Goal: Task Accomplishment & Management: Use online tool/utility

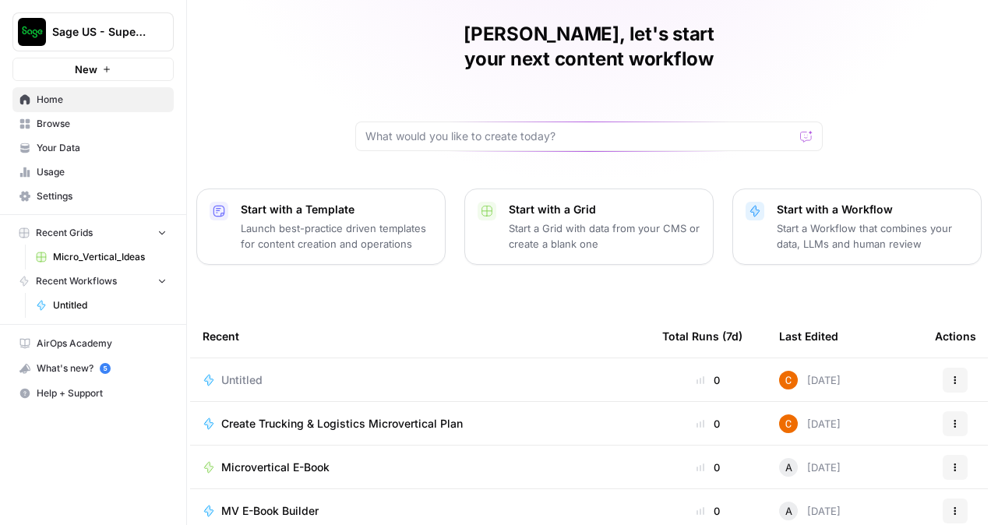
scroll to position [156, 0]
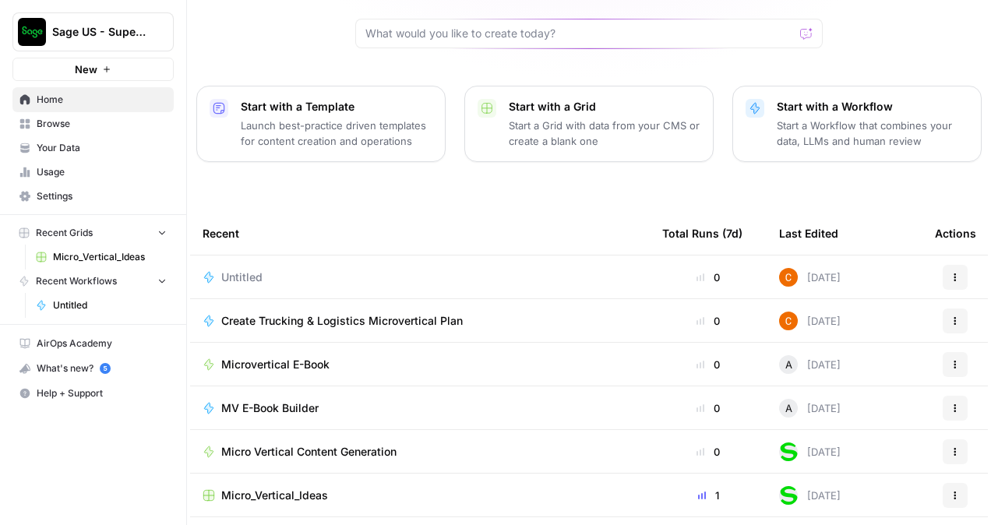
click at [241, 270] on span "Untitled" at bounding box center [241, 278] width 41 height 16
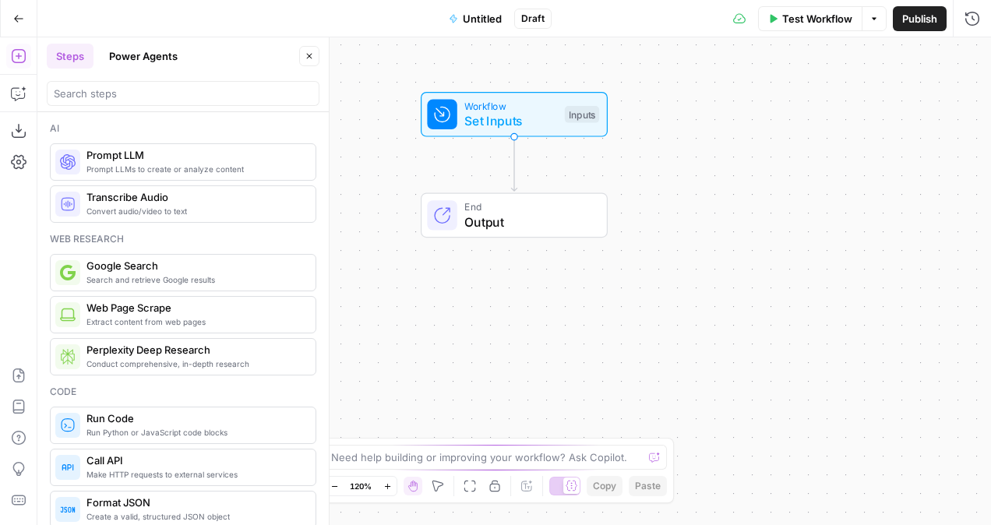
click at [26, 20] on button "Go Back" at bounding box center [19, 19] width 28 height 28
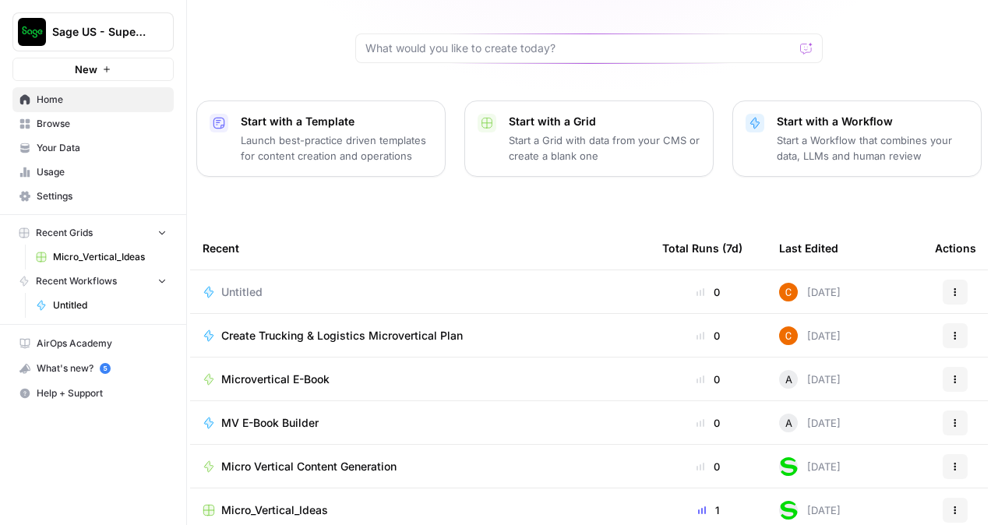
scroll to position [190, 0]
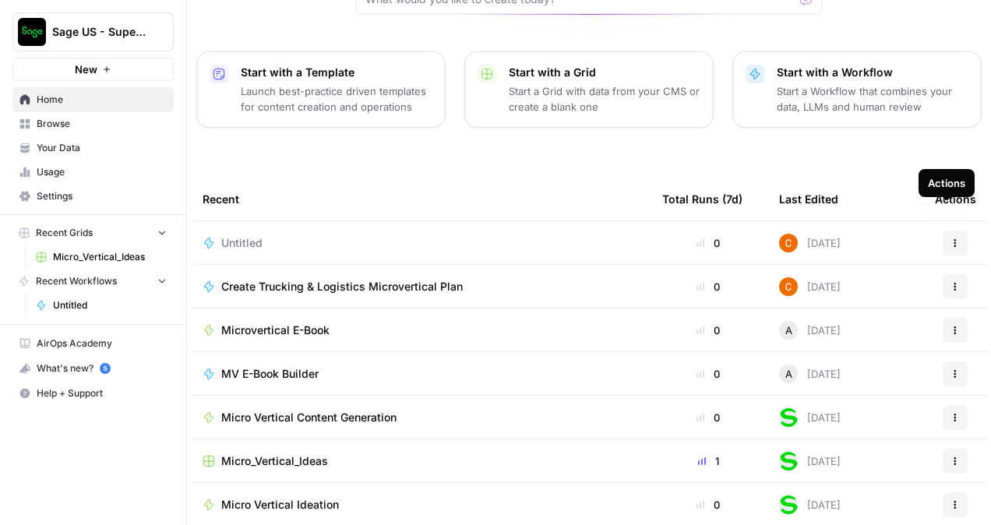
click at [903, 221] on td "[DATE]" at bounding box center [845, 242] width 156 height 43
click at [251, 235] on span "Untitled" at bounding box center [241, 243] width 41 height 16
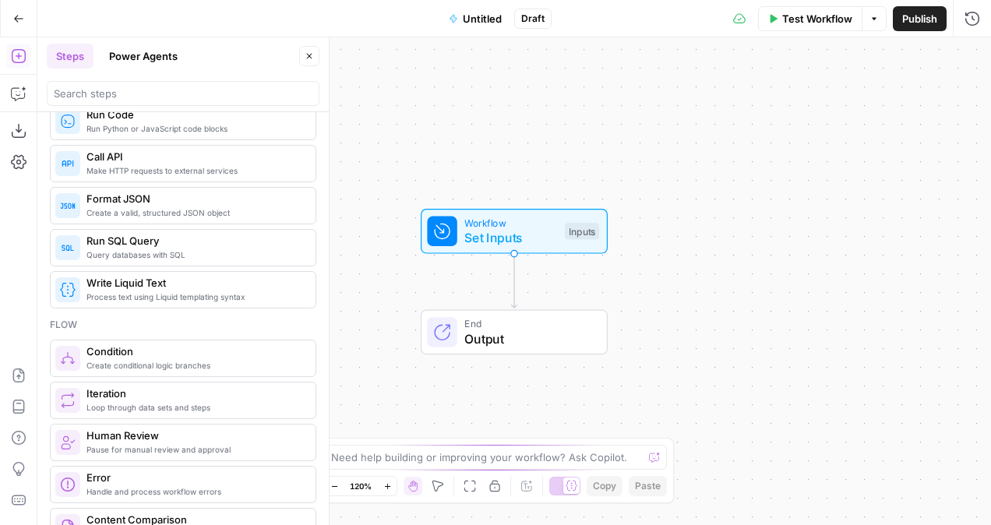
scroll to position [545, 0]
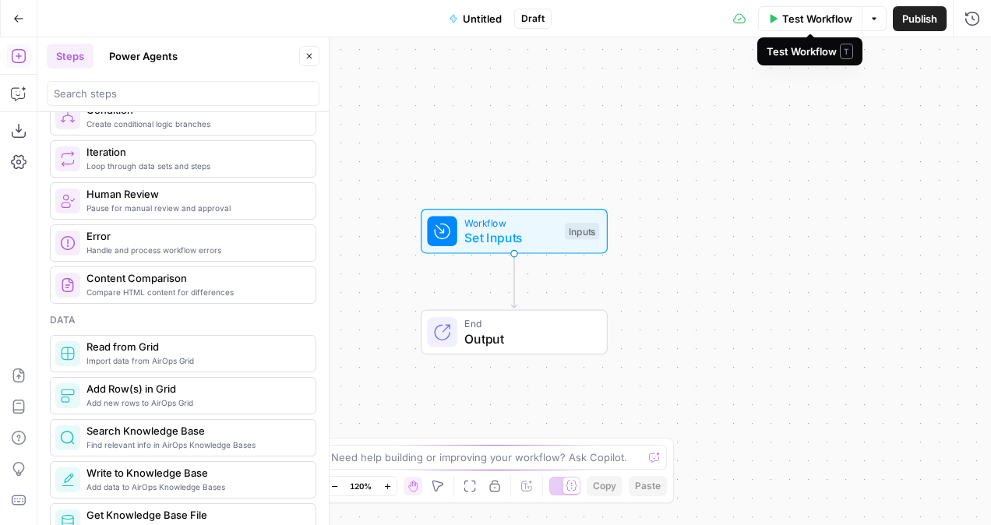
click at [821, 19] on span "Test Workflow" at bounding box center [817, 19] width 70 height 16
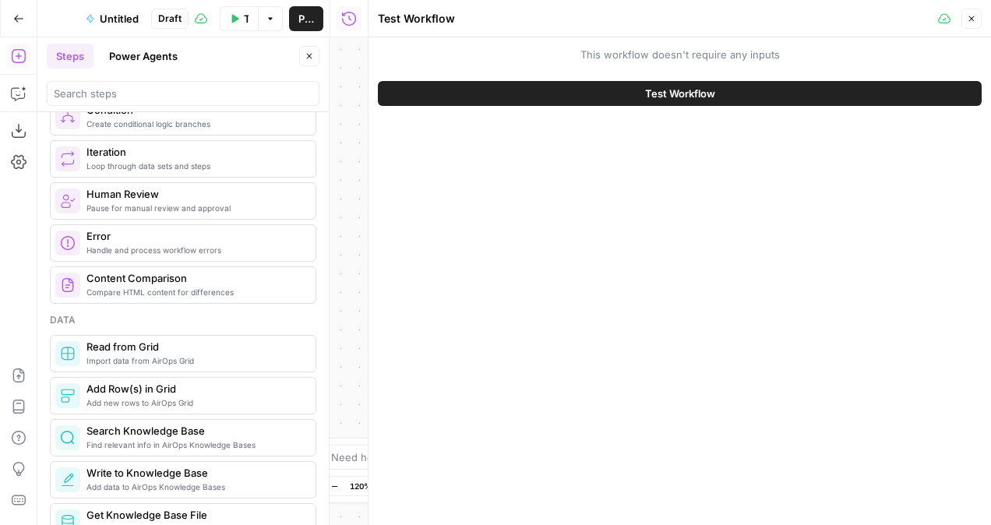
click at [725, 92] on button "Test Workflow" at bounding box center [680, 93] width 604 height 25
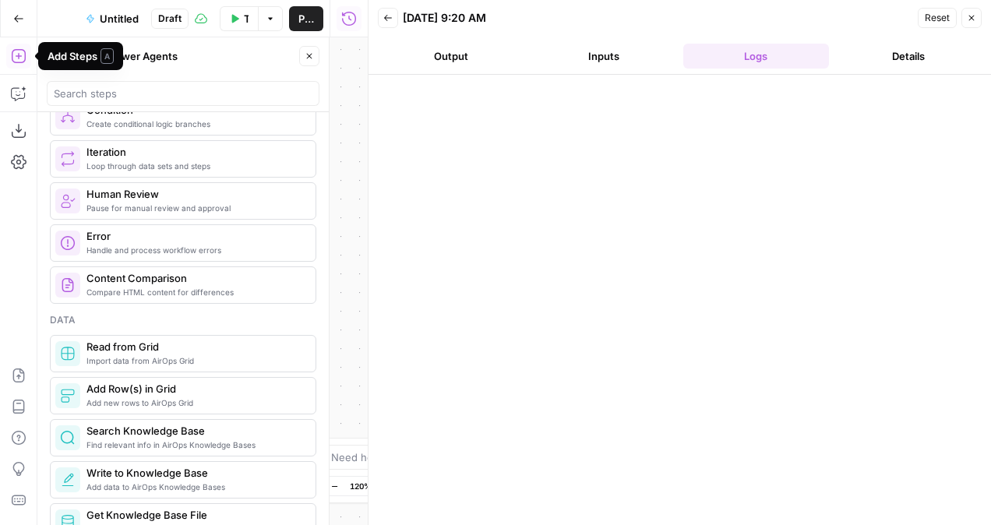
click at [10, 56] on button "Add Steps" at bounding box center [18, 56] width 25 height 25
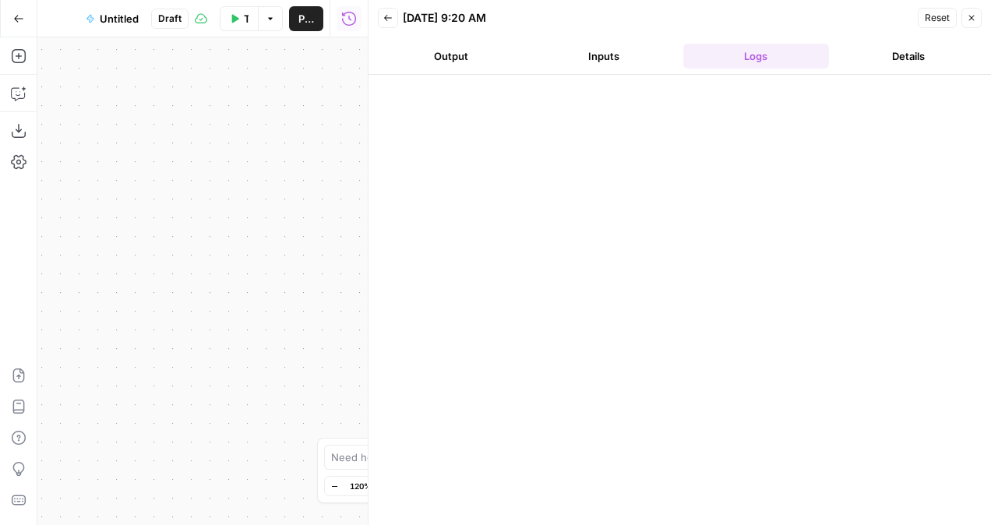
click at [466, 62] on button "Output" at bounding box center [451, 56] width 147 height 25
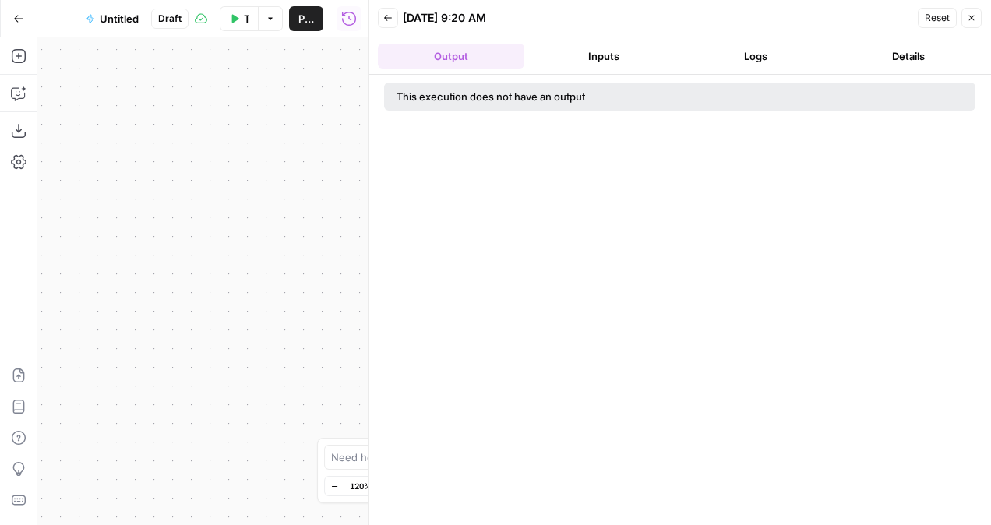
click at [220, 9] on div "Test Workflow Options Publish Run History" at bounding box center [278, 18] width 179 height 37
click at [251, 24] on button "Test Workflow" at bounding box center [239, 18] width 39 height 25
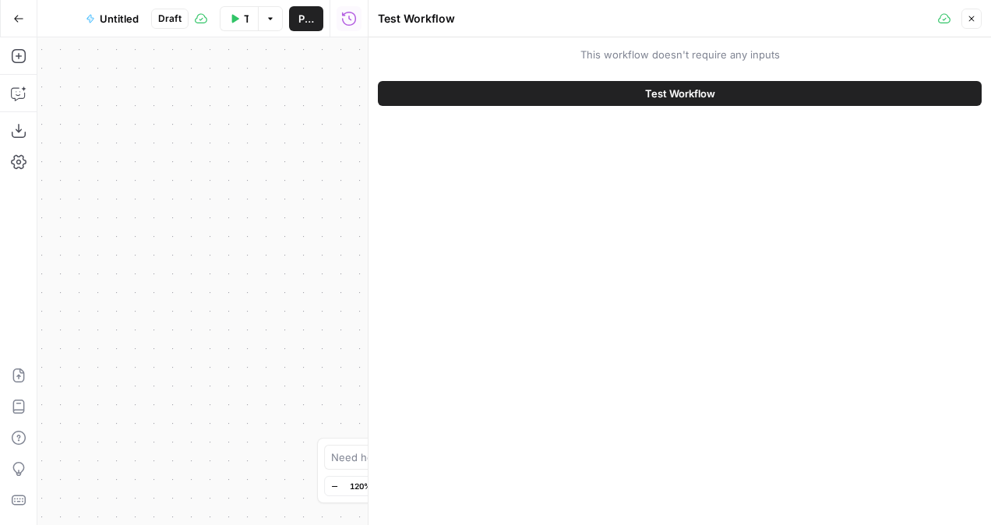
click at [528, 108] on div "Test Workflow" at bounding box center [680, 94] width 604 height 44
click at [541, 103] on button "Test Workflow" at bounding box center [680, 93] width 604 height 25
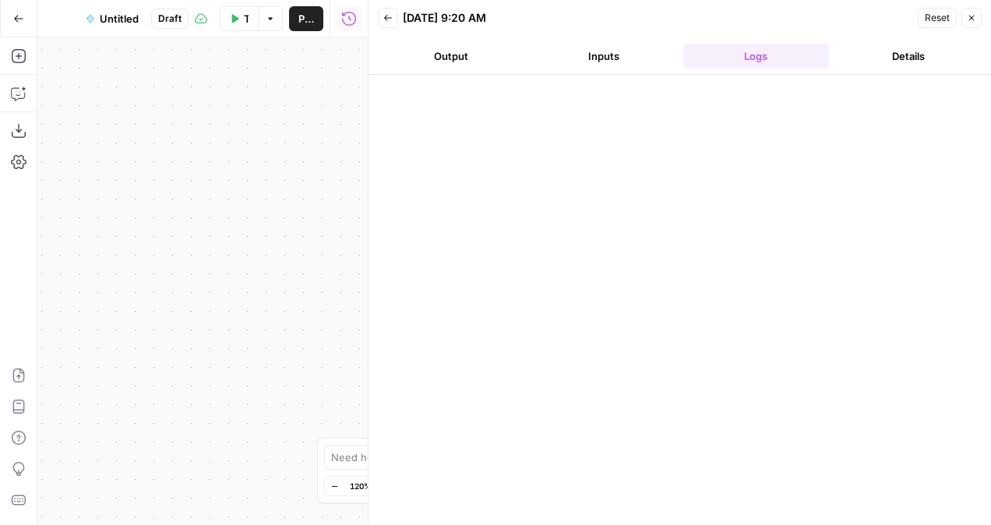
click at [16, 13] on icon "button" at bounding box center [18, 18] width 11 height 11
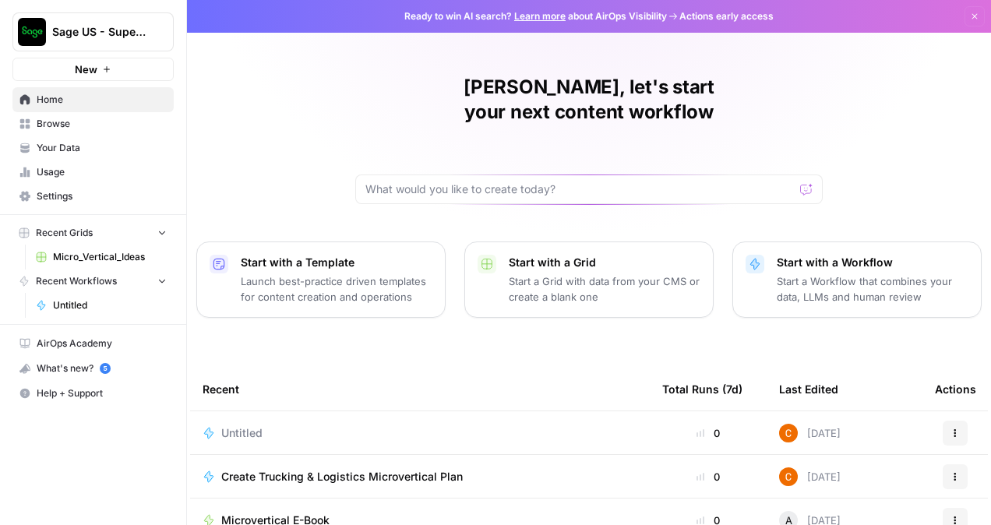
drag, startPoint x: 495, startPoint y: 130, endPoint x: 506, endPoint y: 114, distance: 19.7
click at [506, 114] on div "[PERSON_NAME], let's start your next content workflow" at bounding box center [589, 139] width 468 height 129
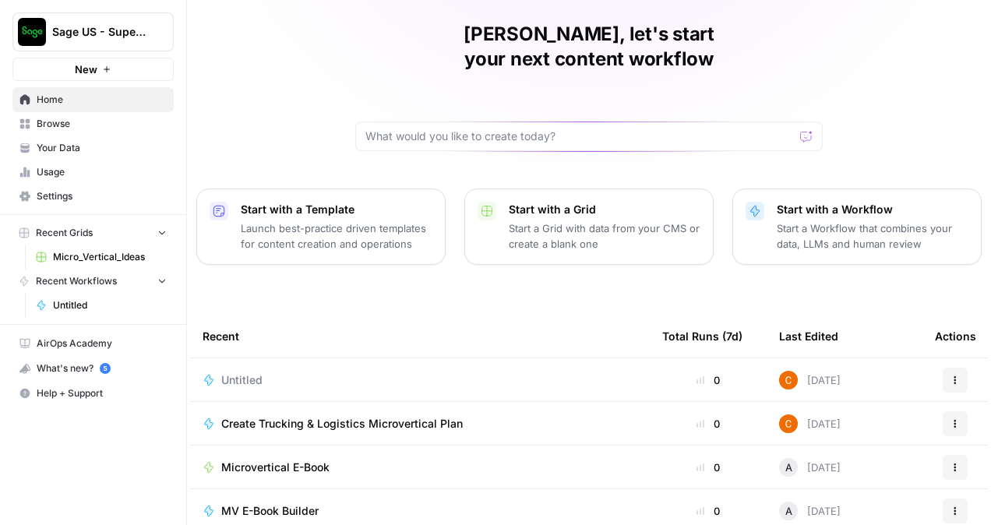
scroll to position [78, 0]
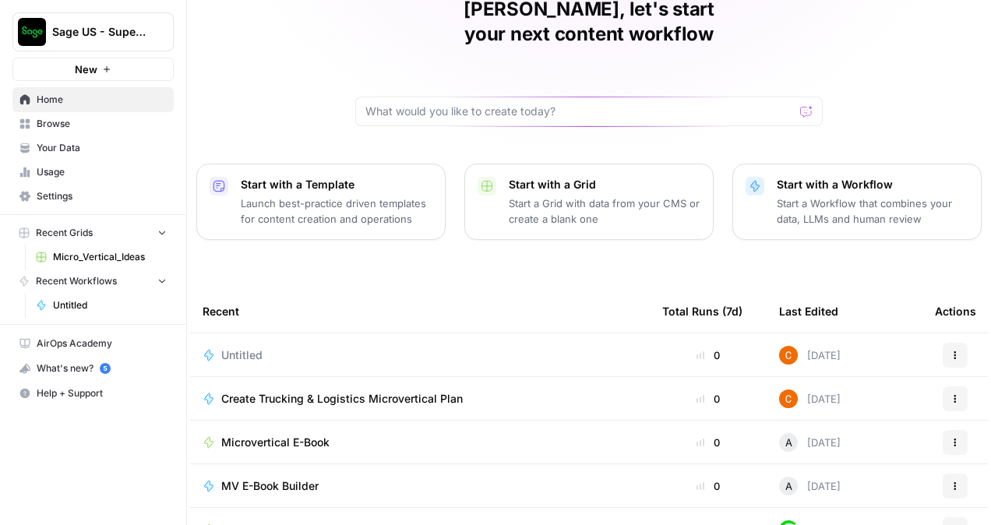
click at [951, 351] on icon "button" at bounding box center [955, 355] width 9 height 9
click at [822, 401] on span "Delete" at bounding box center [877, 402] width 125 height 16
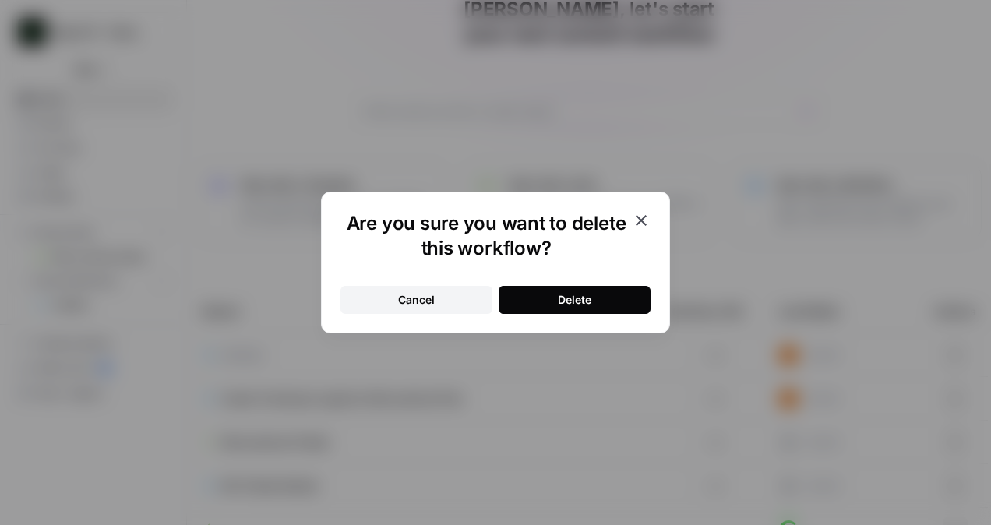
click at [588, 302] on div "Delete" at bounding box center [575, 300] width 34 height 16
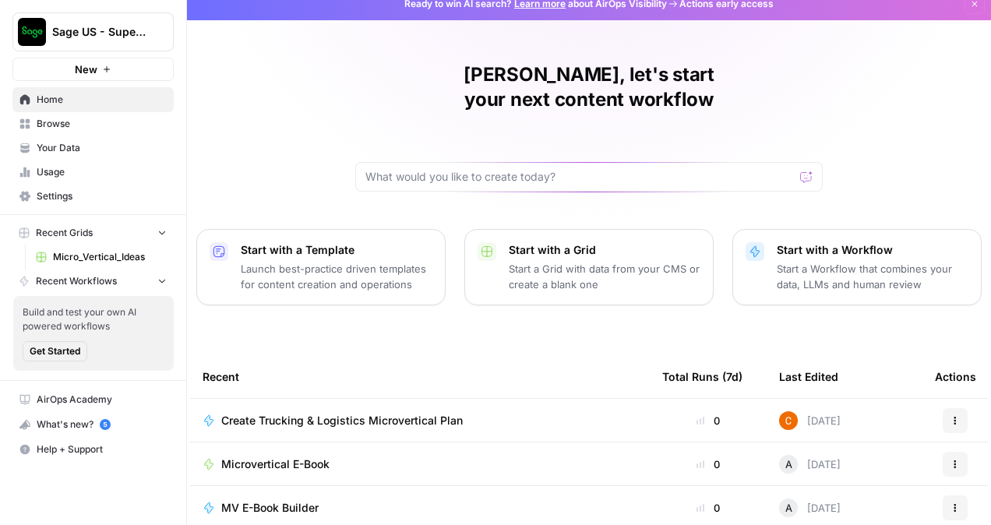
scroll to position [0, 0]
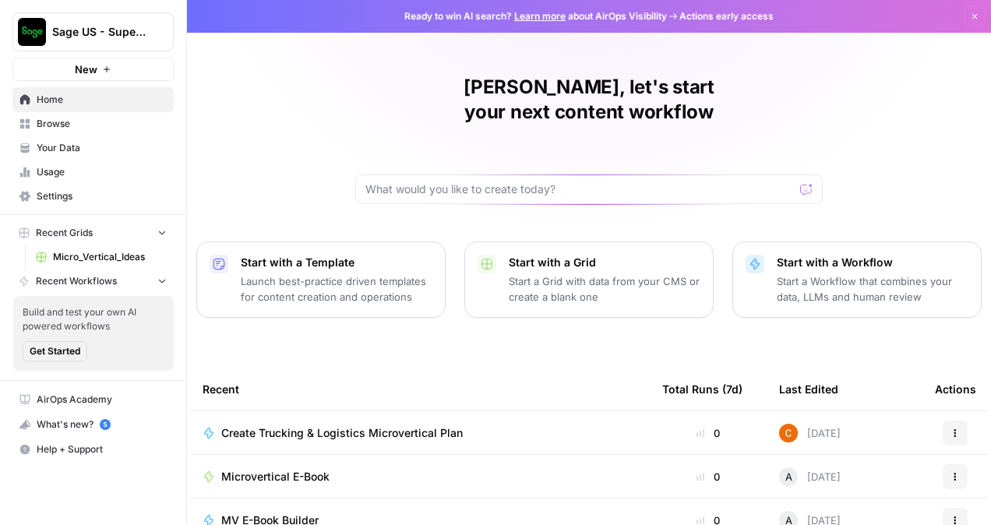
click at [470, 175] on div at bounding box center [589, 190] width 468 height 30
paste input "Loremi d 56+ sita Consectet Adip elitsedd eiusmo **Temporin & Utlaboree Dolorem…"
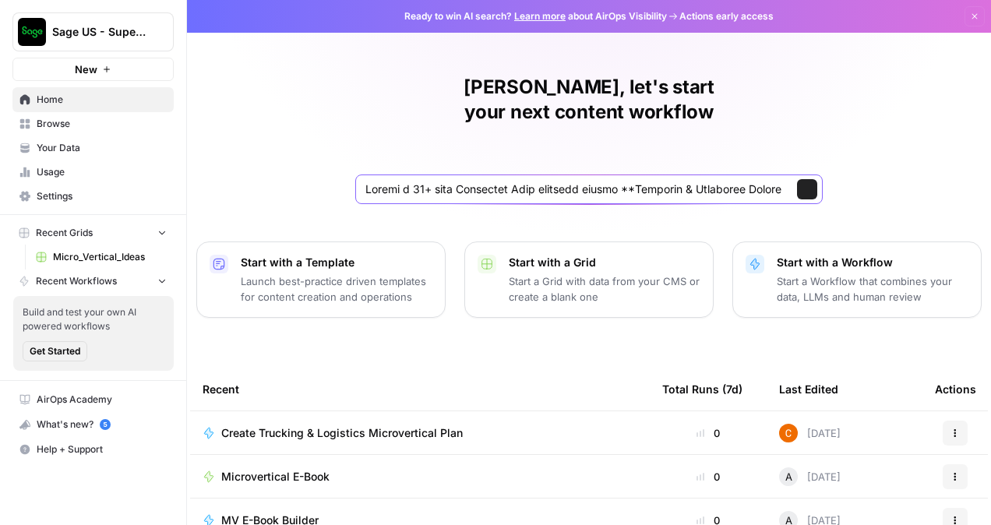
scroll to position [0, 32711]
type input "Loremi d 56+ sita Consectet Adip elitsedd eiusmo **Temporin & Utlaboree Dolorem…"
click at [810, 179] on button "Send" at bounding box center [807, 189] width 20 height 20
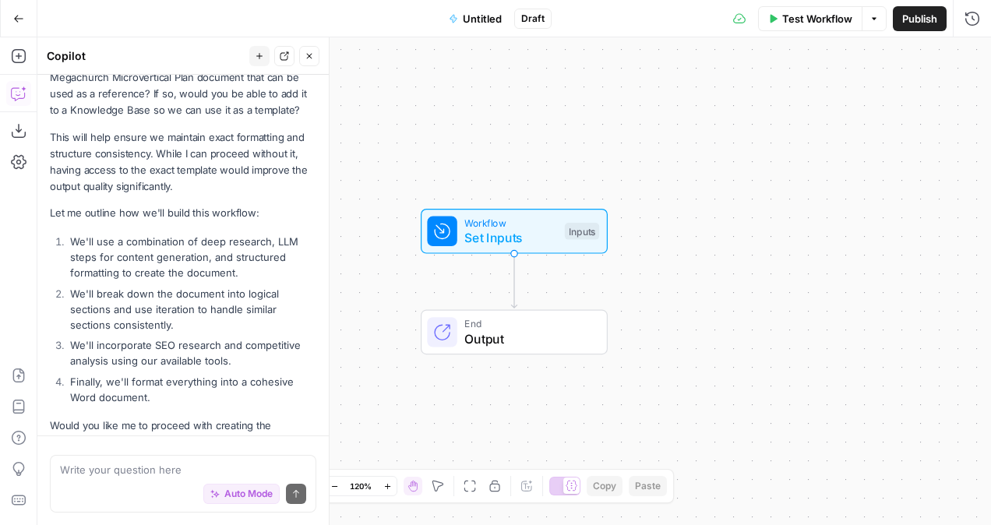
scroll to position [994, 0]
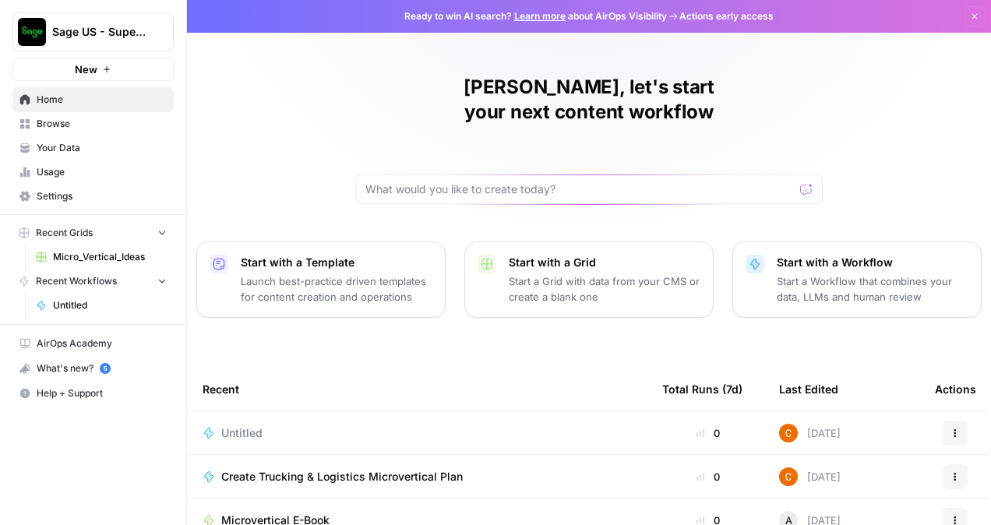
click at [955, 421] on button "Actions" at bounding box center [955, 433] width 25 height 25
click at [828, 461] on div "Edit in [GEOGRAPHIC_DATA]" at bounding box center [872, 461] width 175 height 71
click at [826, 464] on div "Edit in [GEOGRAPHIC_DATA]" at bounding box center [872, 461] width 175 height 71
click at [819, 471] on span "Delete" at bounding box center [877, 479] width 125 height 16
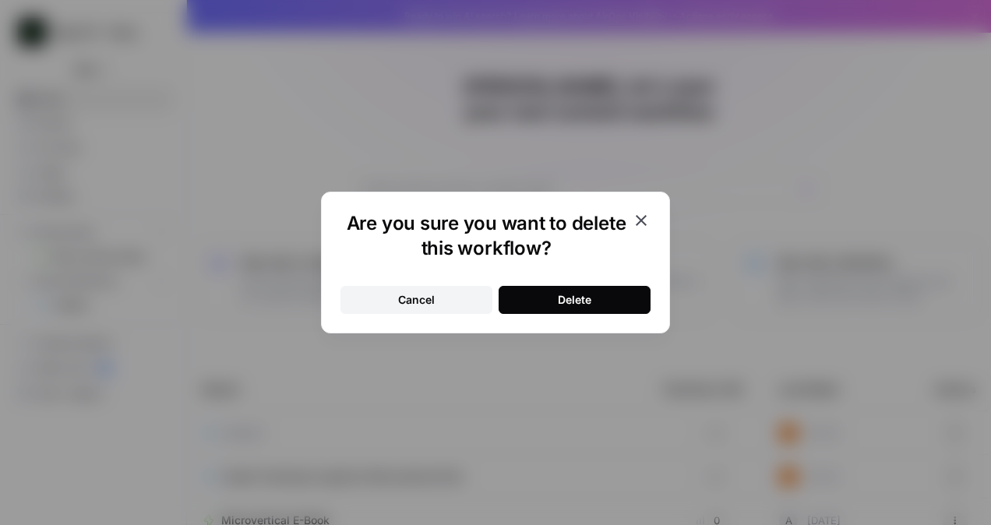
click at [573, 302] on div "Delete" at bounding box center [575, 300] width 34 height 16
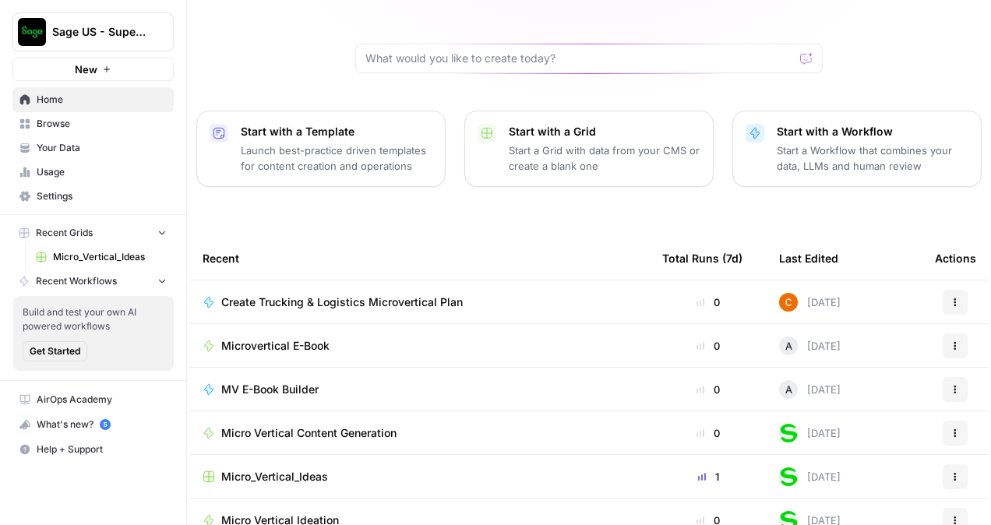
scroll to position [156, 0]
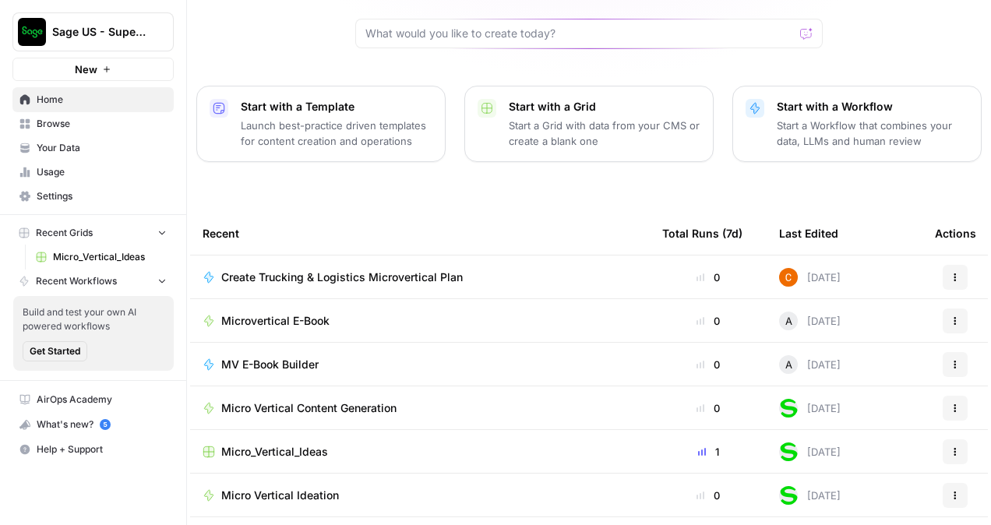
click at [407, 270] on span "Create Trucking & Logistics Microvertical Plan" at bounding box center [342, 278] width 242 height 16
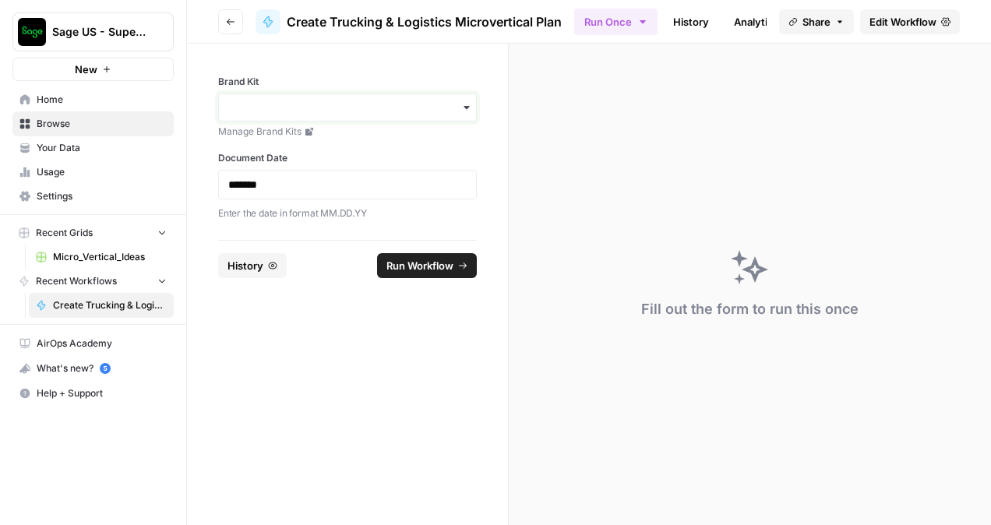
click at [309, 102] on input "Brand Kit" at bounding box center [347, 108] width 238 height 16
click at [288, 142] on div "Sage" at bounding box center [347, 150] width 257 height 30
click at [666, 5] on header "Go back Create Trucking & Logistics Microvertical Plan Run Once History Analyti…" at bounding box center [589, 22] width 804 height 44
click at [675, 5] on header "Go back Create Trucking & Logistics Microvertical Plan Run Once History Analyti…" at bounding box center [589, 22] width 804 height 44
click at [676, 9] on link "History" at bounding box center [691, 21] width 55 height 25
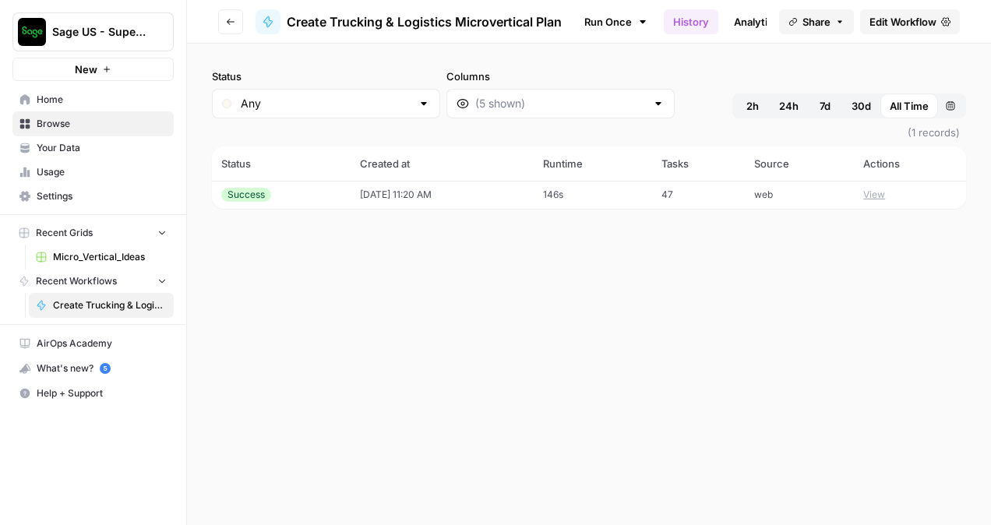
click at [284, 206] on td "Success" at bounding box center [281, 195] width 139 height 28
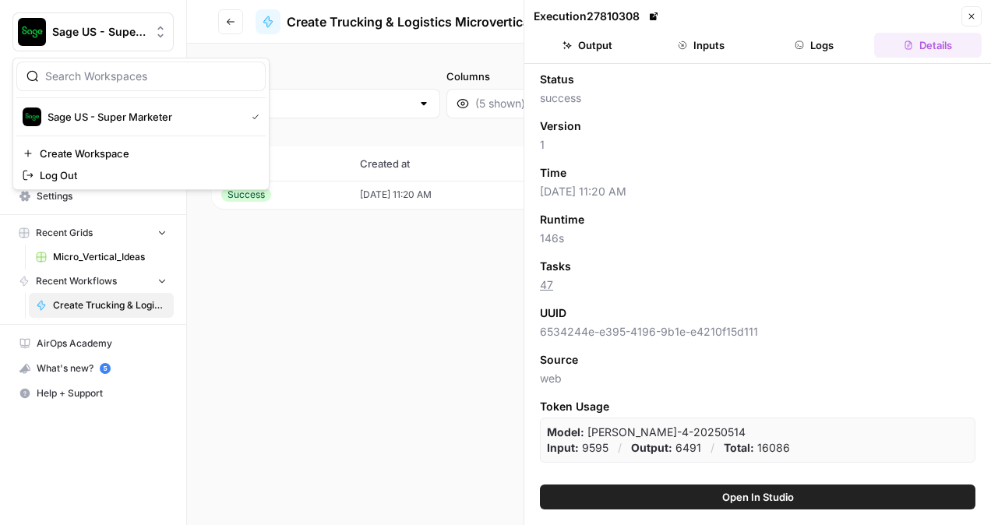
click at [86, 41] on button "Sage US - Super Marketer" at bounding box center [92, 31] width 161 height 39
click at [45, 40] on img "Workspace: Sage US - Super Marketer" at bounding box center [32, 32] width 28 height 28
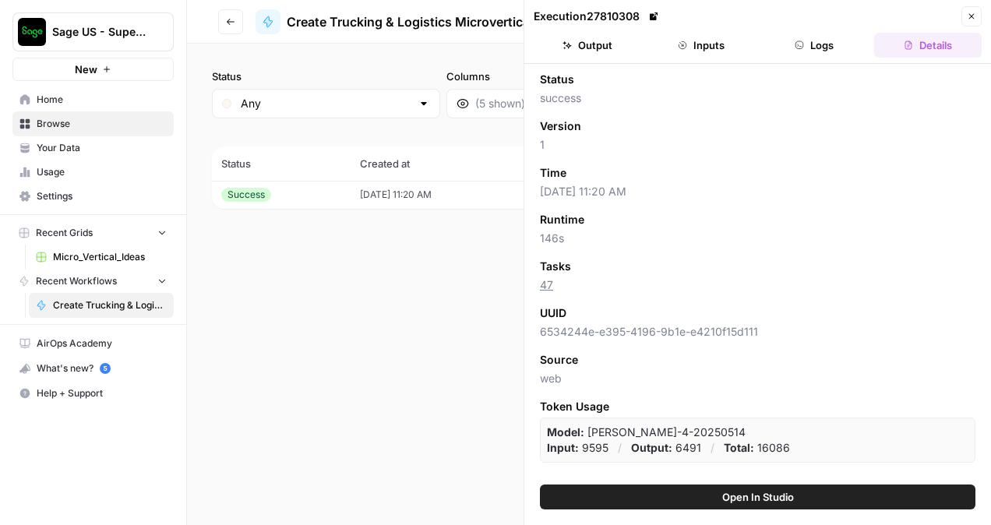
click at [54, 87] on link "Home" at bounding box center [92, 99] width 161 height 25
